Goal: Information Seeking & Learning: Learn about a topic

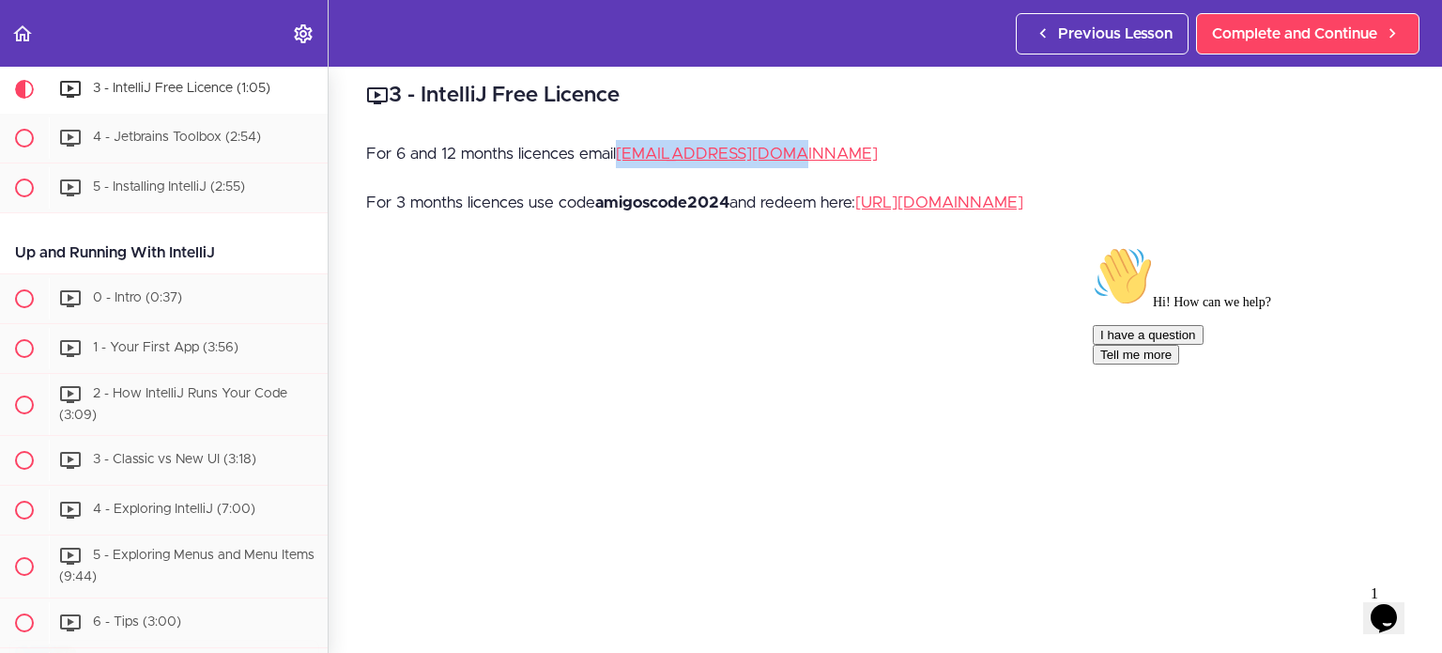
drag, startPoint x: 810, startPoint y: 160, endPoint x: 619, endPoint y: 154, distance: 191.6
click at [619, 154] on p "For 6 and 12 months licences email [EMAIL_ADDRESS][DOMAIN_NAME]" at bounding box center [885, 154] width 1038 height 28
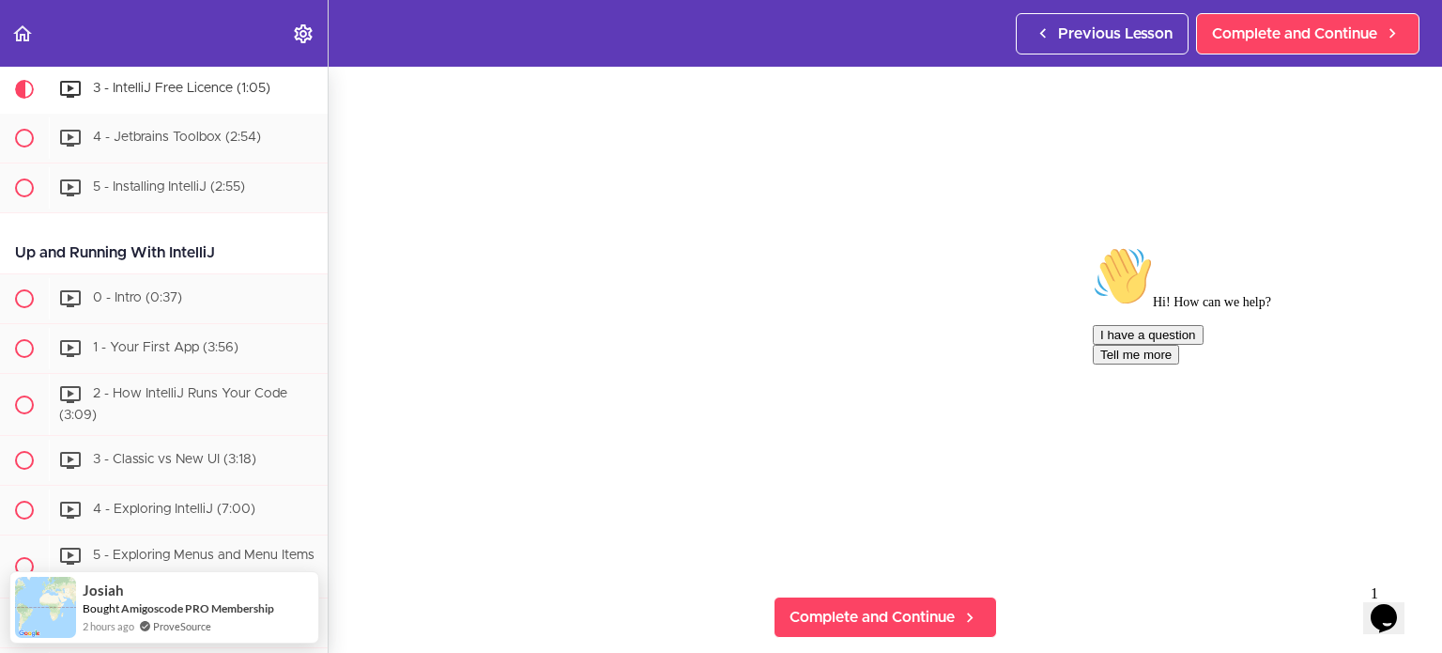
scroll to position [296, 0]
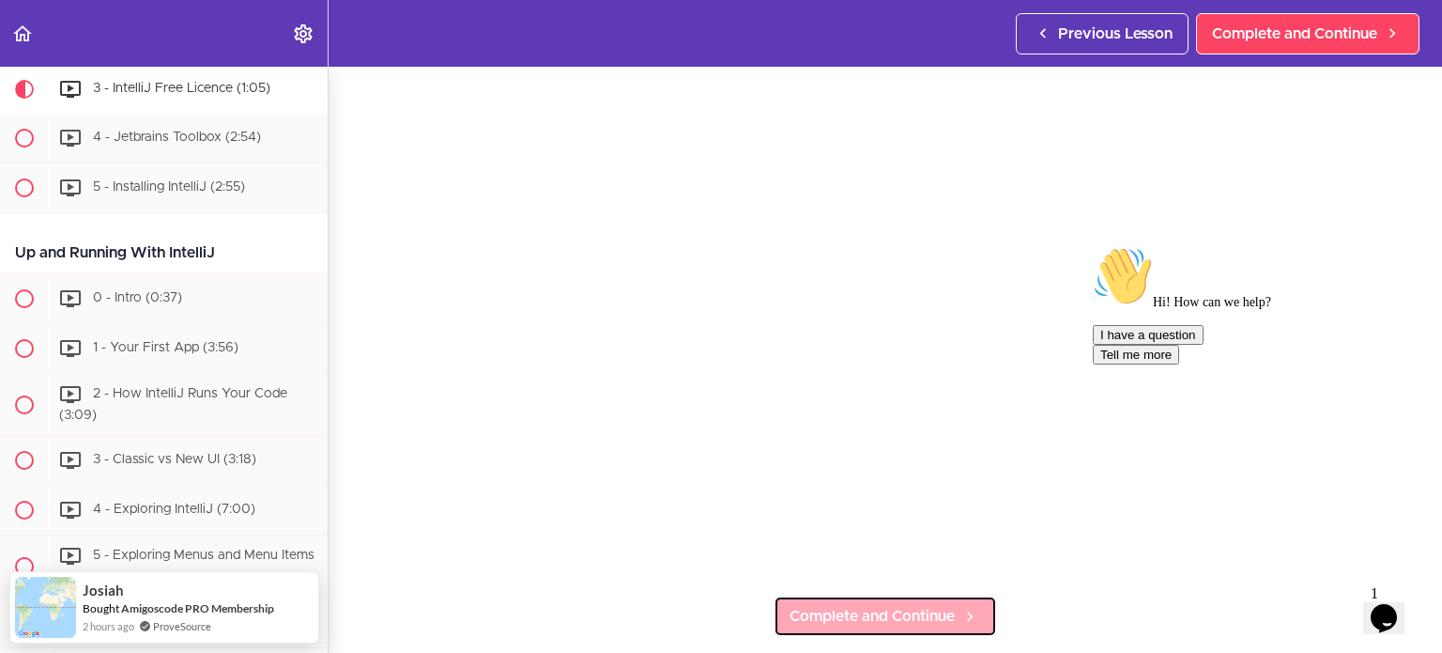
click at [878, 605] on span "Complete and Continue" at bounding box center [872, 616] width 165 height 23
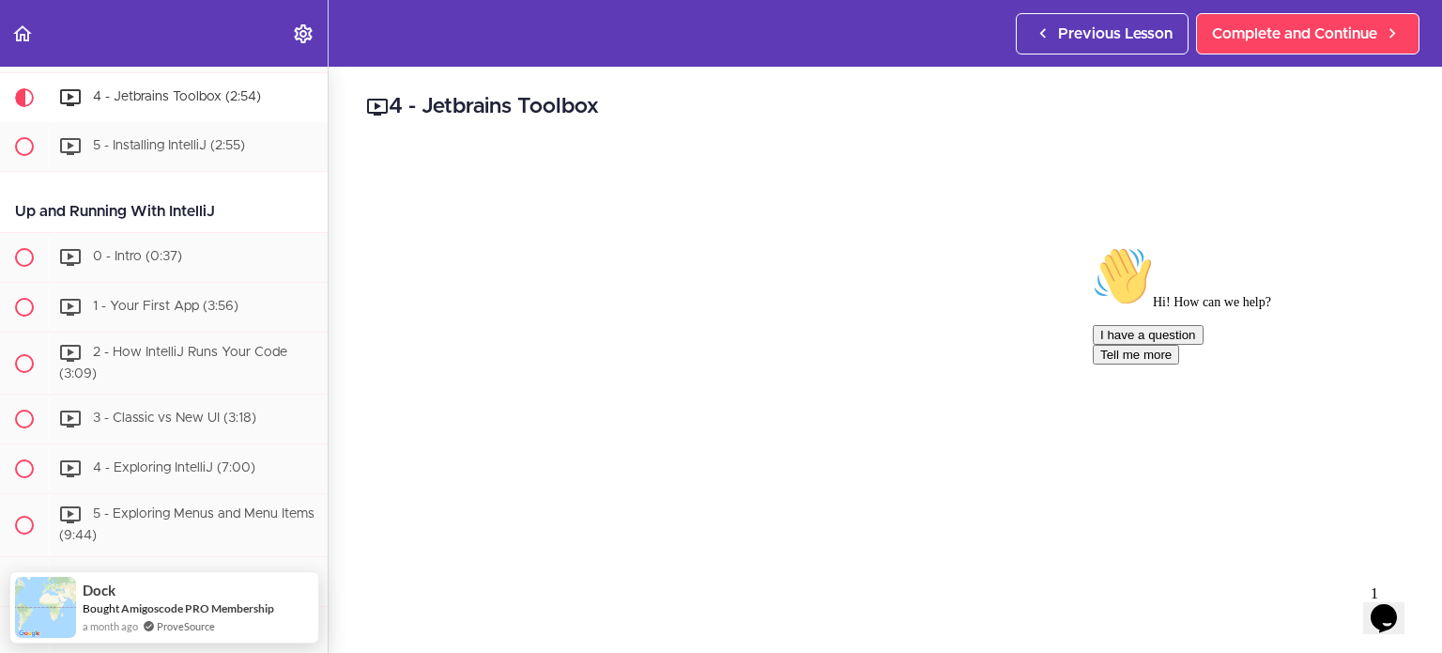
scroll to position [239, 0]
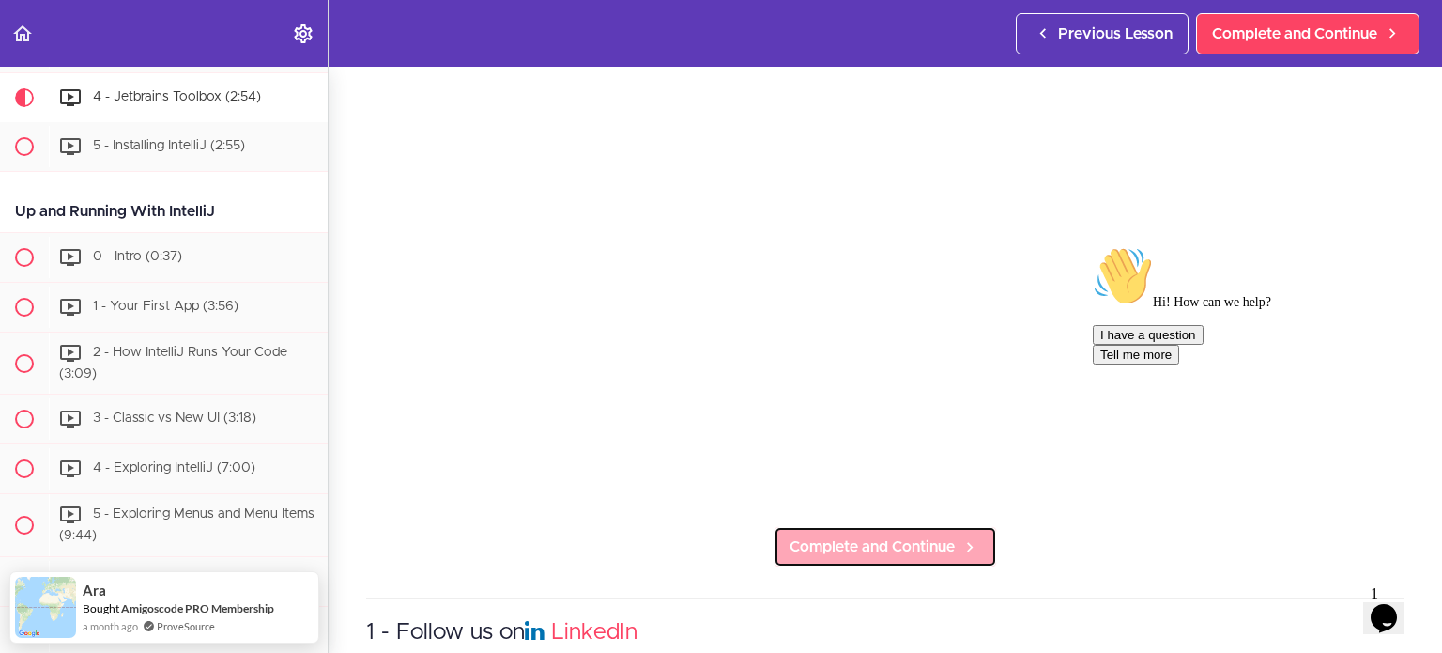
click at [908, 545] on span "Complete and Continue" at bounding box center [872, 546] width 165 height 23
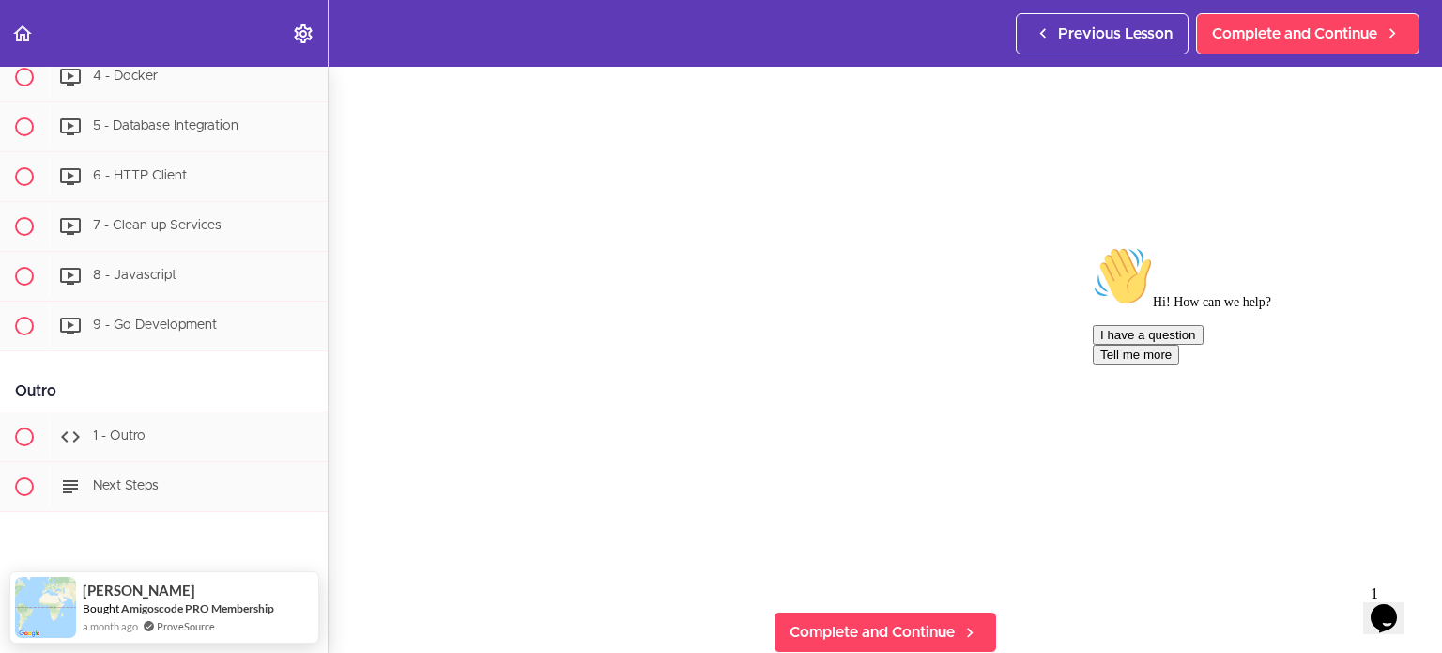
scroll to position [154, 0]
click at [148, 479] on span "Next Steps" at bounding box center [126, 485] width 66 height 13
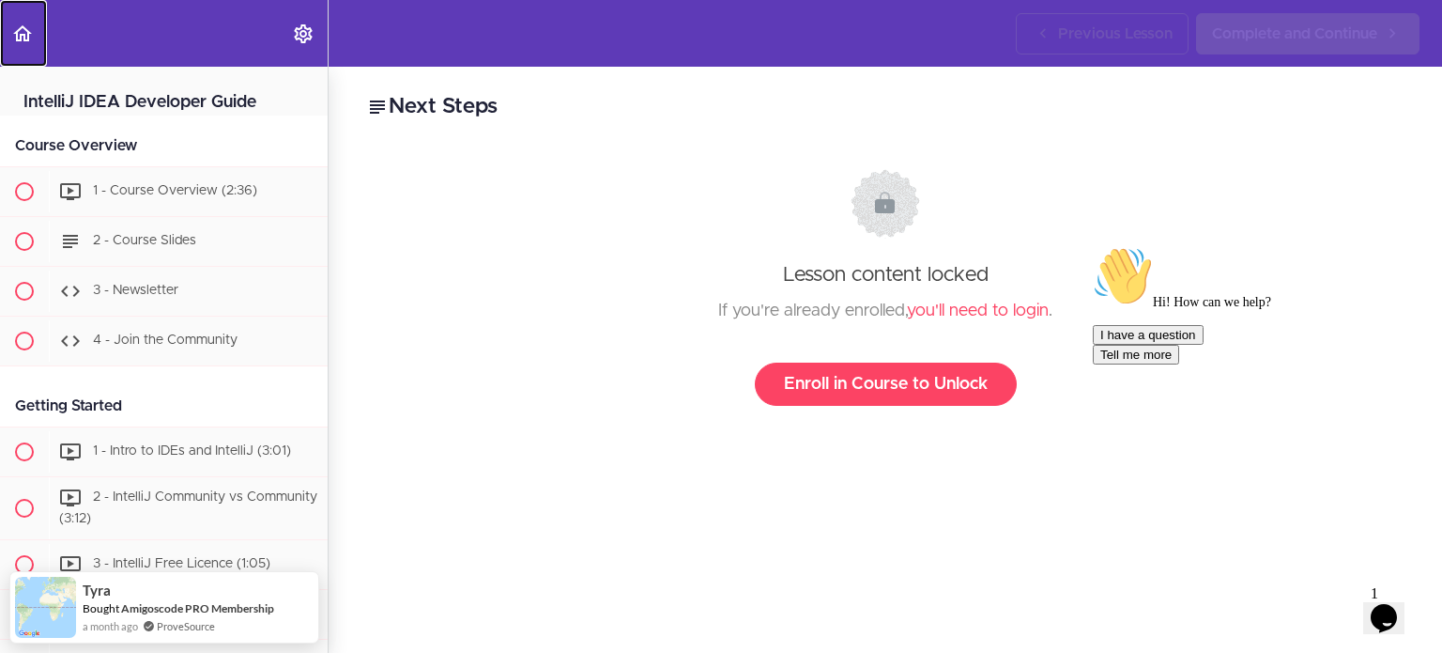
click at [29, 39] on icon "Back to course curriculum" at bounding box center [22, 34] width 23 height 23
